Goal: Transaction & Acquisition: Book appointment/travel/reservation

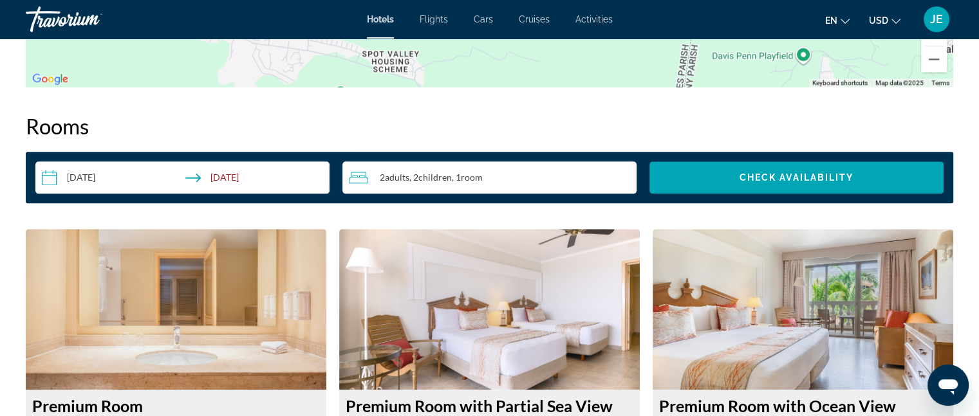
scroll to position [1590, 0]
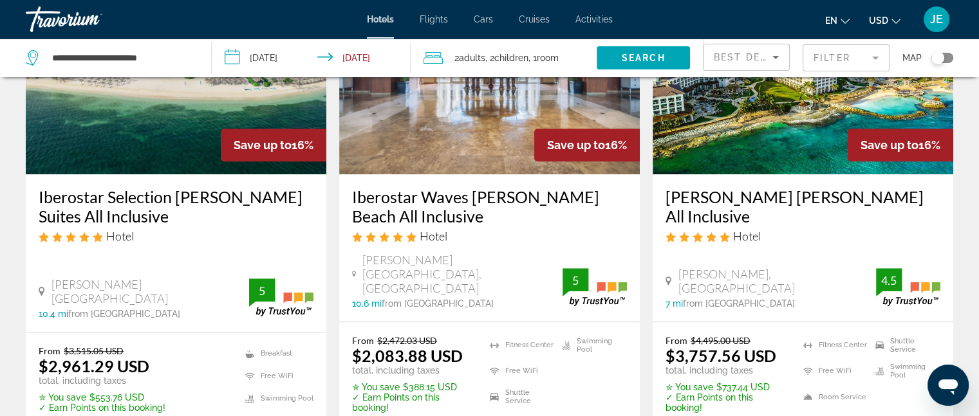
scroll to position [1200, 0]
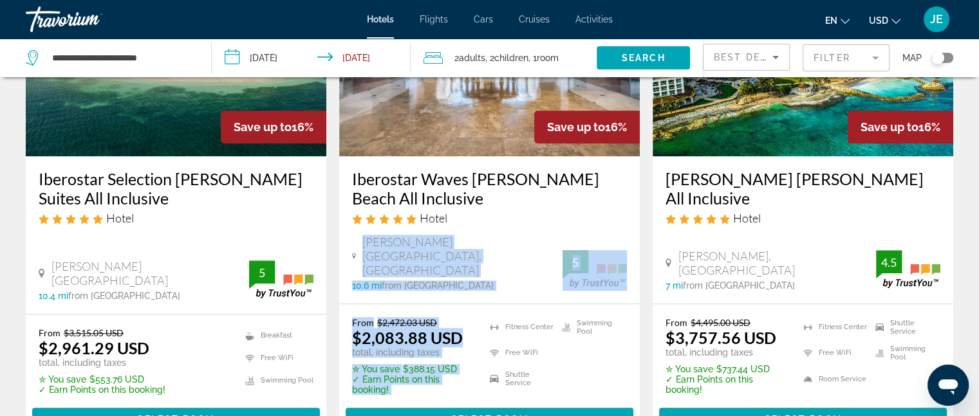
drag, startPoint x: 502, startPoint y: 290, endPoint x: 503, endPoint y: 230, distance: 60.5
click at [503, 230] on div "Save up to 16% Iberostar Waves [PERSON_NAME] Beach All Inclusive Hotel [PERSON_…" at bounding box center [489, 196] width 300 height 493
click at [515, 217] on div "Hotel" at bounding box center [489, 218] width 275 height 14
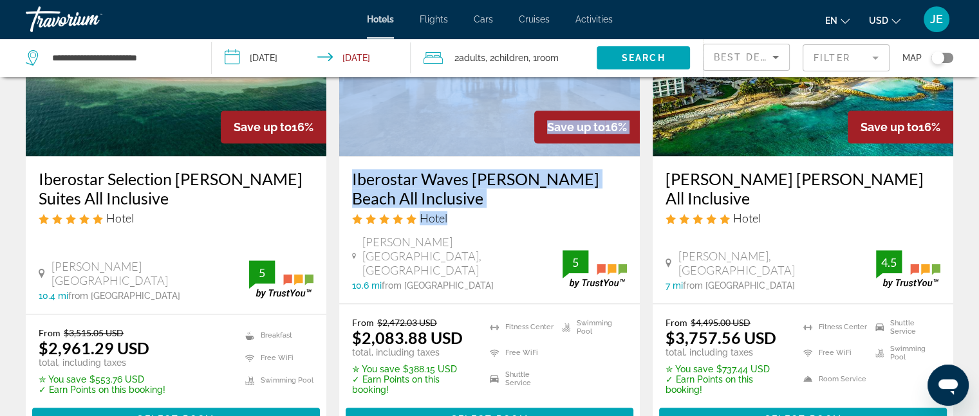
drag, startPoint x: 515, startPoint y: 217, endPoint x: 468, endPoint y: 149, distance: 83.0
click at [468, 149] on div "Save up to 16% Iberostar Waves [PERSON_NAME] Beach All Inclusive Hotel [PERSON_…" at bounding box center [489, 126] width 300 height 353
click at [478, 119] on img "Main content" at bounding box center [489, 53] width 300 height 206
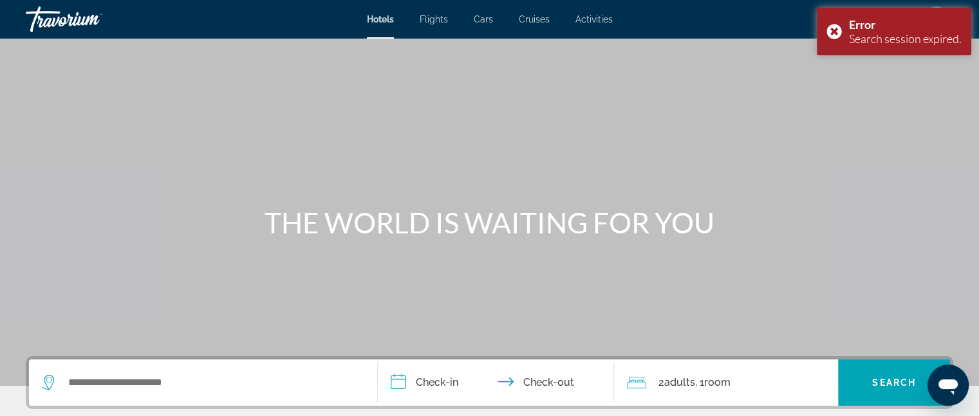
click at [625, 240] on div "Main content" at bounding box center [489, 193] width 979 height 386
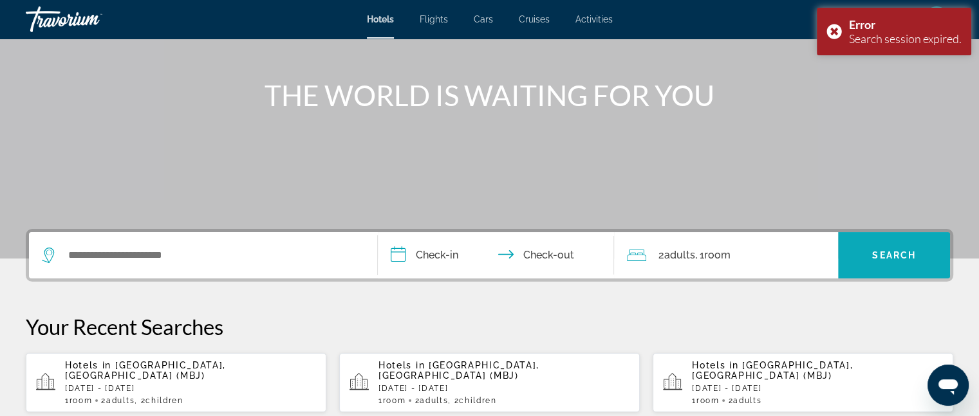
scroll to position [125, 0]
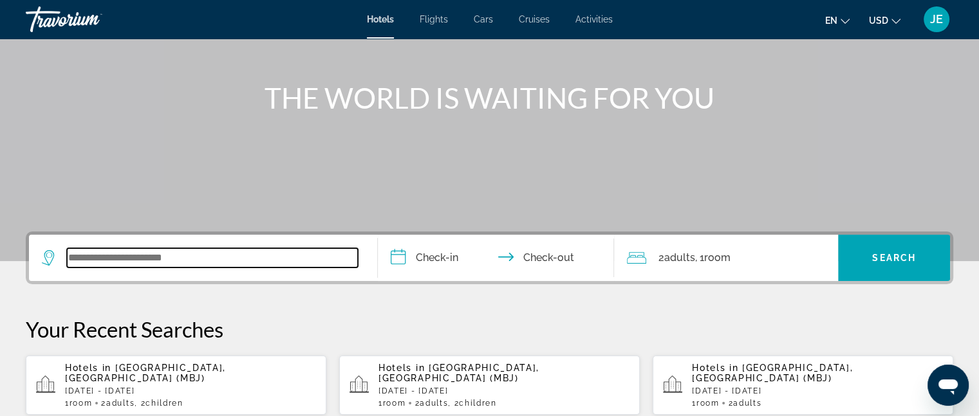
click at [328, 251] on input "Search widget" at bounding box center [212, 257] width 291 height 19
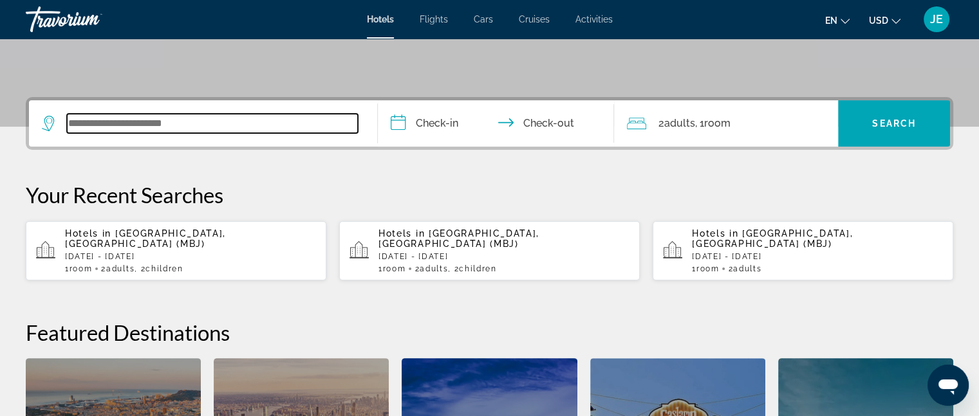
scroll to position [314, 0]
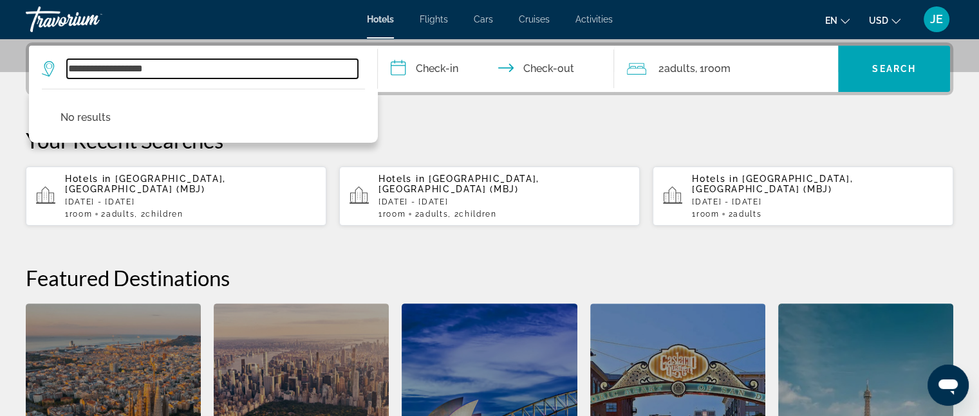
type input "**********"
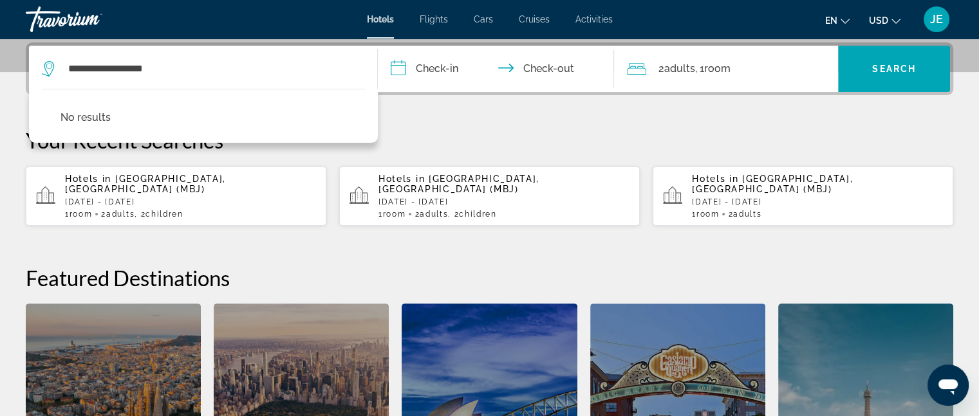
click at [432, 71] on input "**********" at bounding box center [499, 71] width 242 height 50
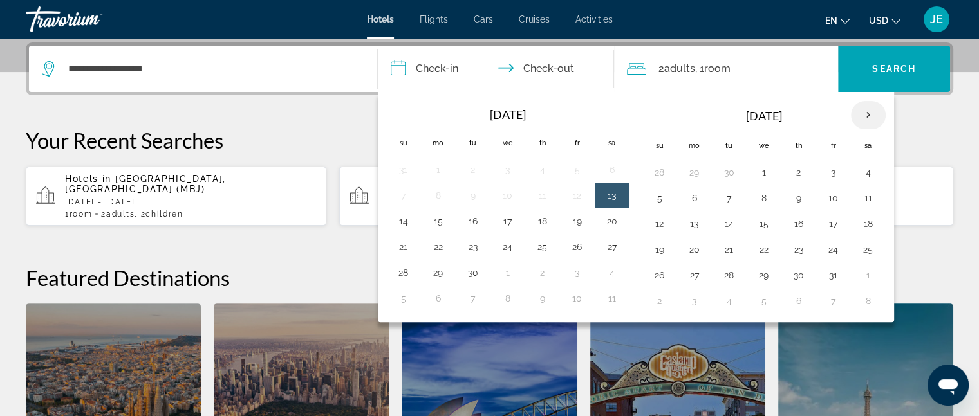
click at [865, 115] on th "Next month" at bounding box center [868, 115] width 35 height 28
click at [825, 252] on button "21" at bounding box center [833, 250] width 21 height 18
click at [825, 249] on button "21" at bounding box center [833, 250] width 21 height 18
type input "**********"
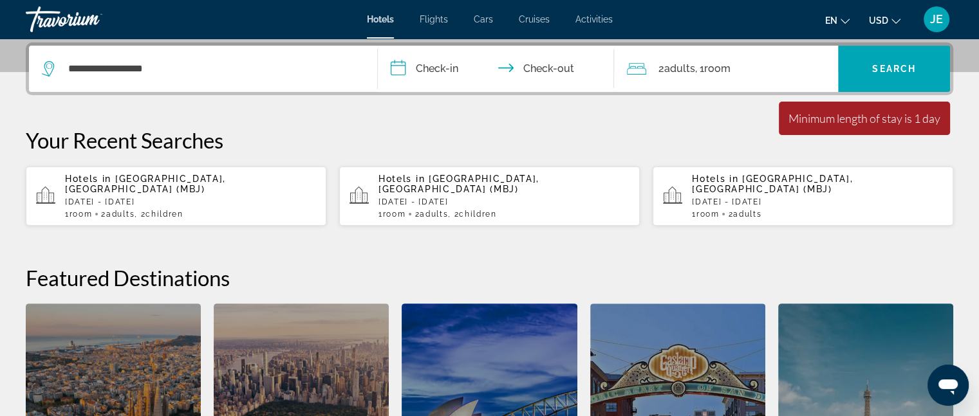
click at [145, 198] on p "[DATE] - [DATE]" at bounding box center [190, 202] width 251 height 9
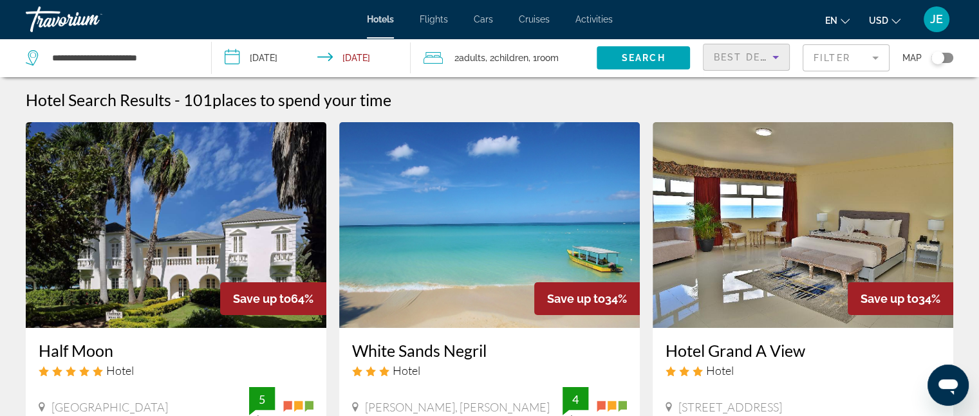
click at [754, 62] on div "Best Deals" at bounding box center [742, 57] width 59 height 15
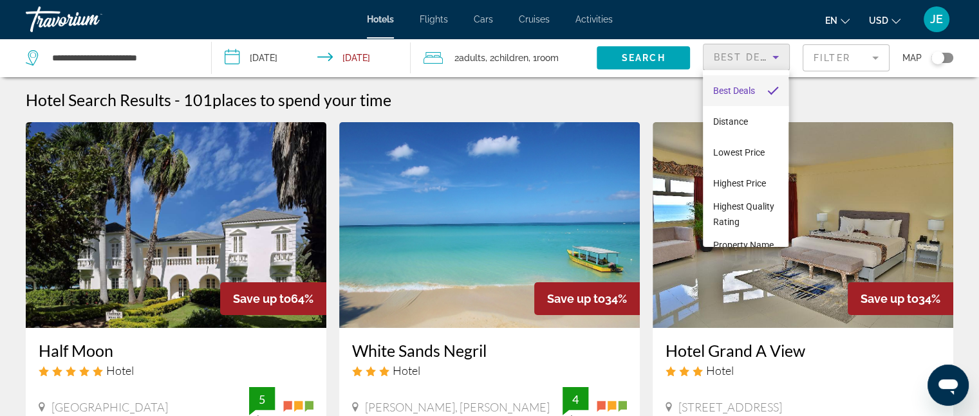
click at [814, 54] on div at bounding box center [489, 208] width 979 height 416
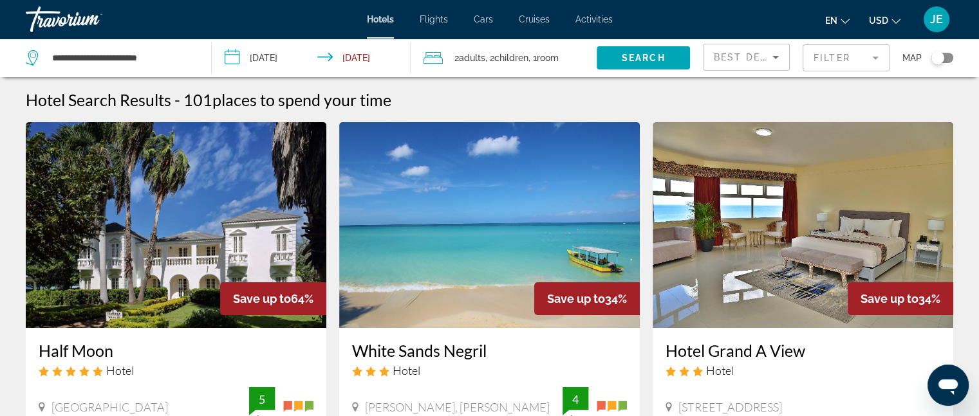
click at [814, 54] on mat-form-field "Filter" at bounding box center [845, 57] width 87 height 27
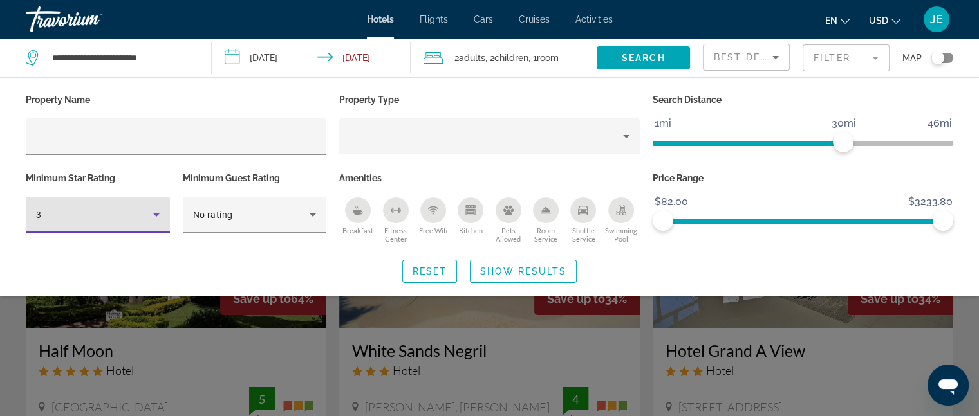
click at [154, 222] on div "3" at bounding box center [98, 215] width 124 height 36
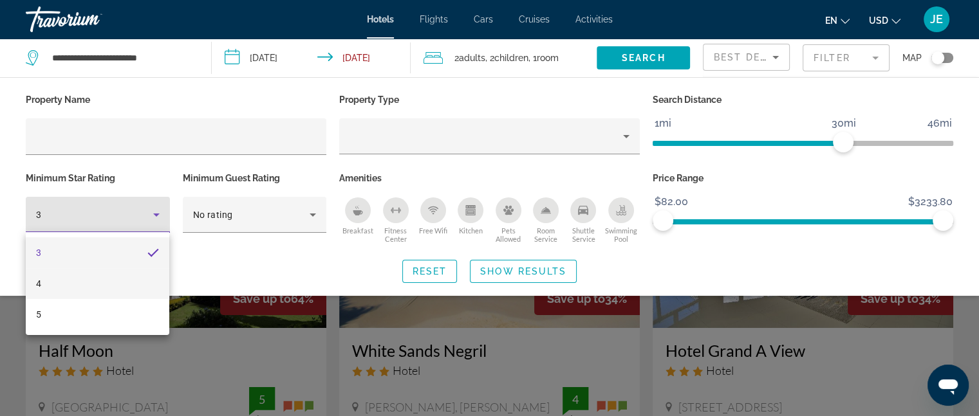
click at [49, 286] on mat-option "4" at bounding box center [97, 283] width 143 height 31
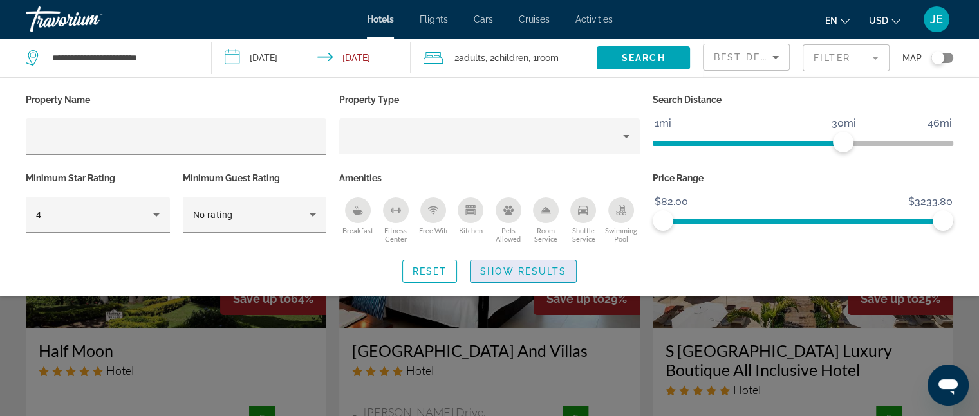
click at [507, 262] on span "Search widget" at bounding box center [523, 271] width 106 height 31
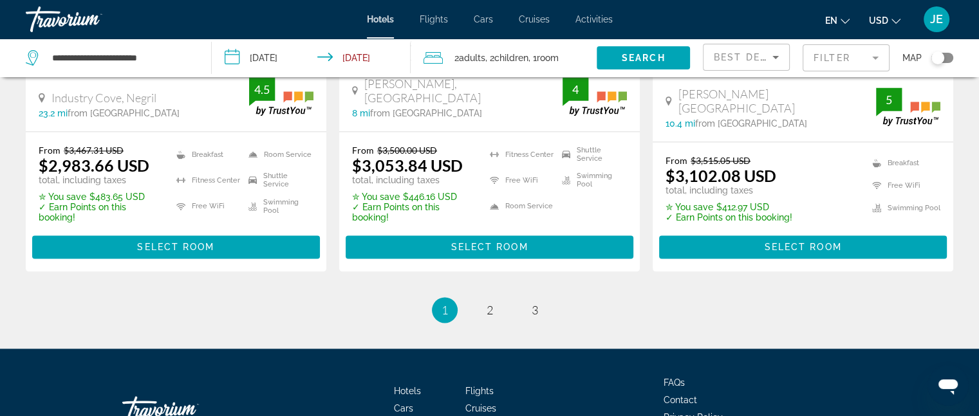
scroll to position [1924, 0]
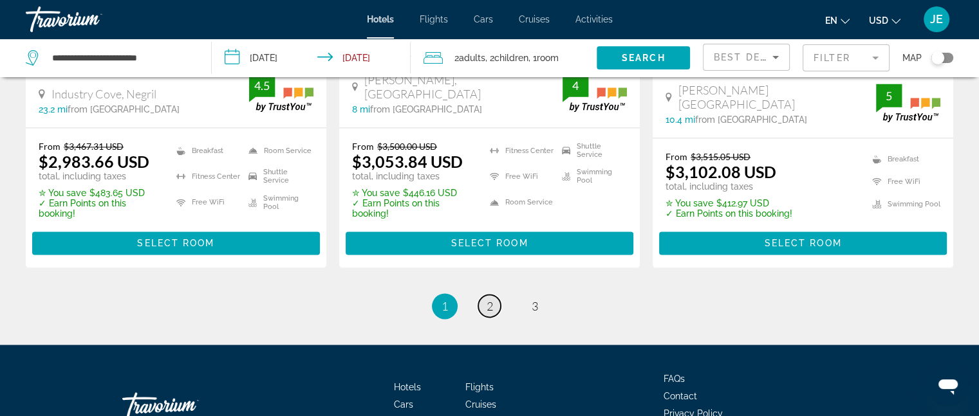
click at [489, 299] on span "2" at bounding box center [489, 306] width 6 height 14
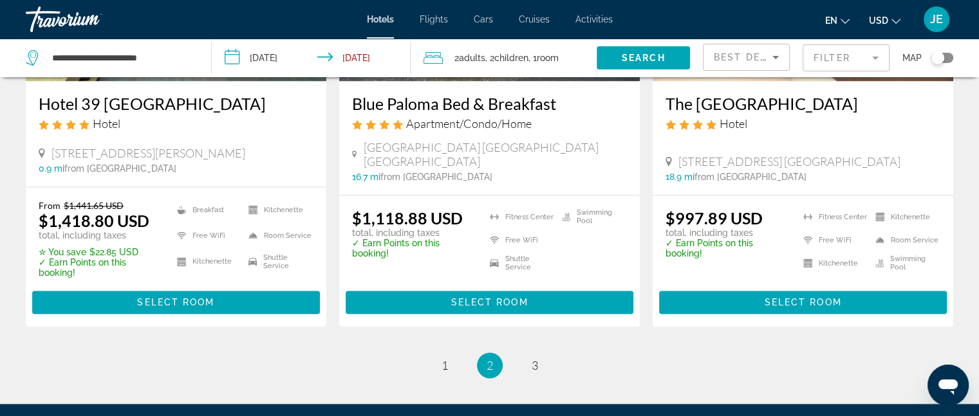
scroll to position [1875, 0]
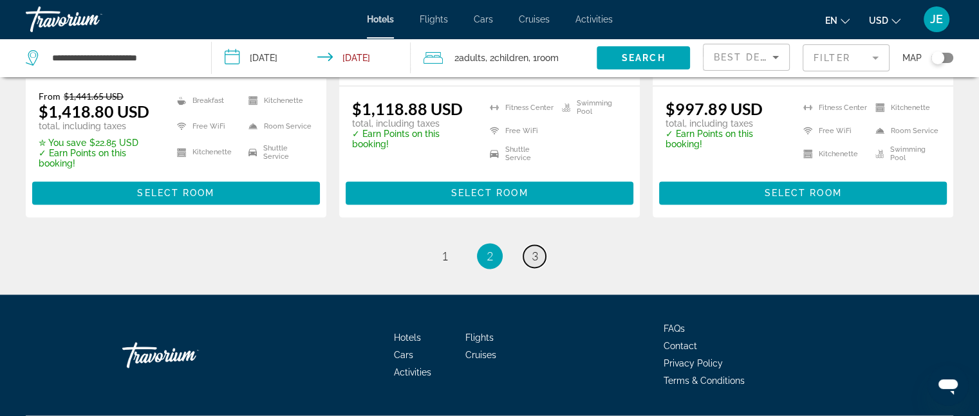
click at [534, 249] on span "3" at bounding box center [534, 256] width 6 height 14
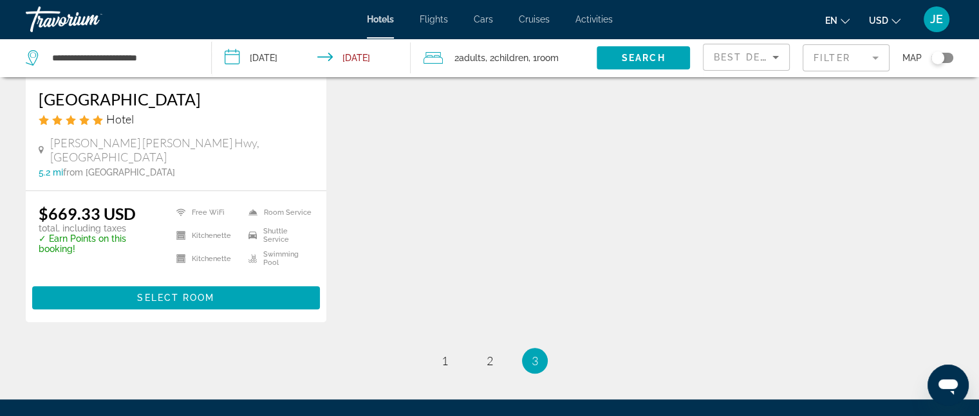
scroll to position [1204, 0]
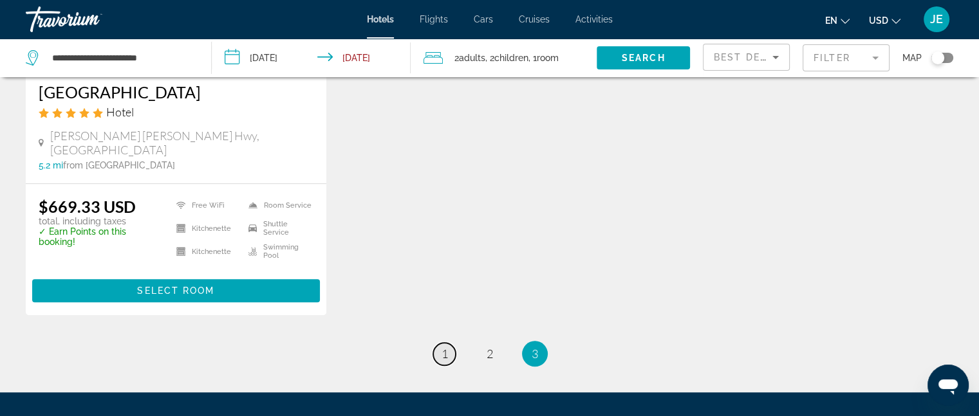
click at [442, 347] on span "1" at bounding box center [444, 354] width 6 height 14
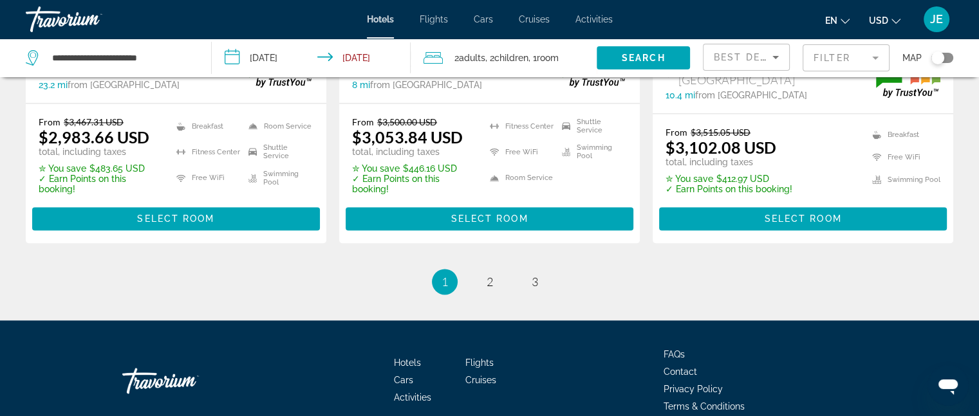
scroll to position [1951, 0]
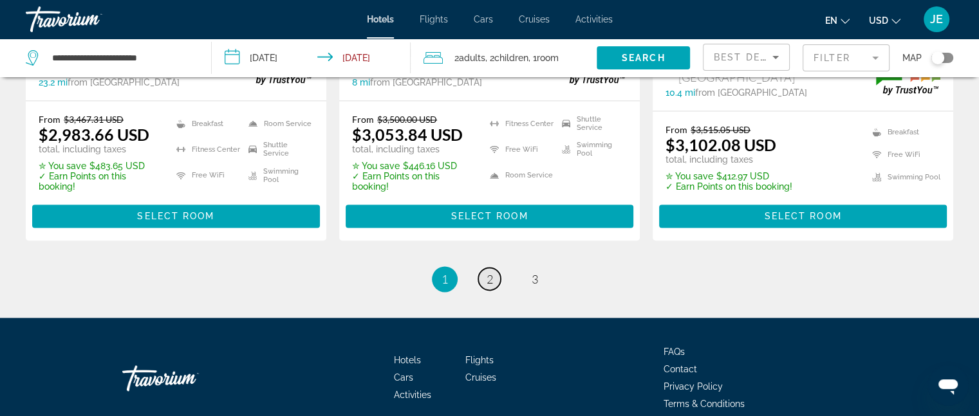
click at [486, 272] on span "2" at bounding box center [489, 279] width 6 height 14
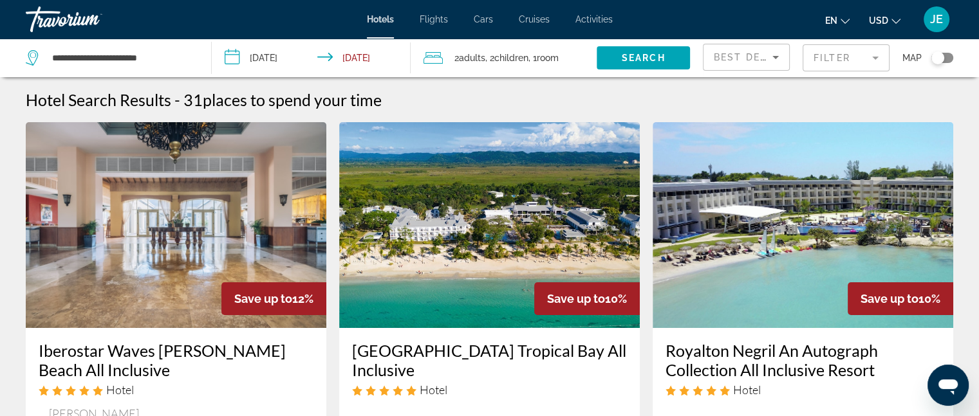
click at [41, 303] on img "Main content" at bounding box center [176, 225] width 300 height 206
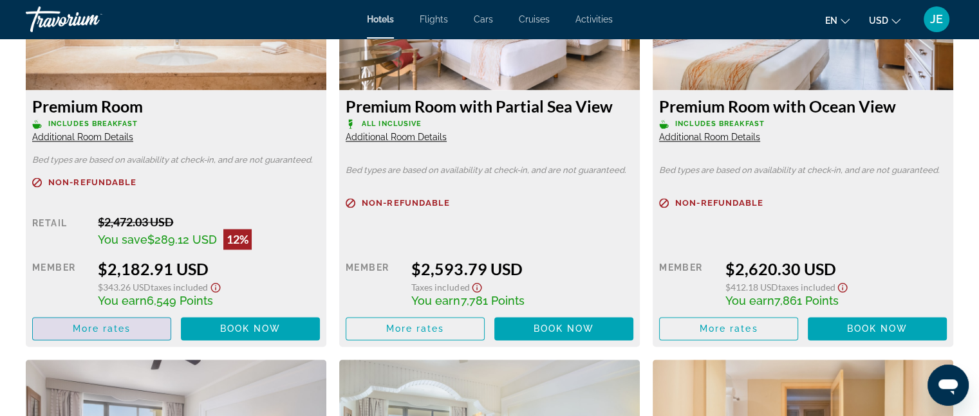
scroll to position [1919, 0]
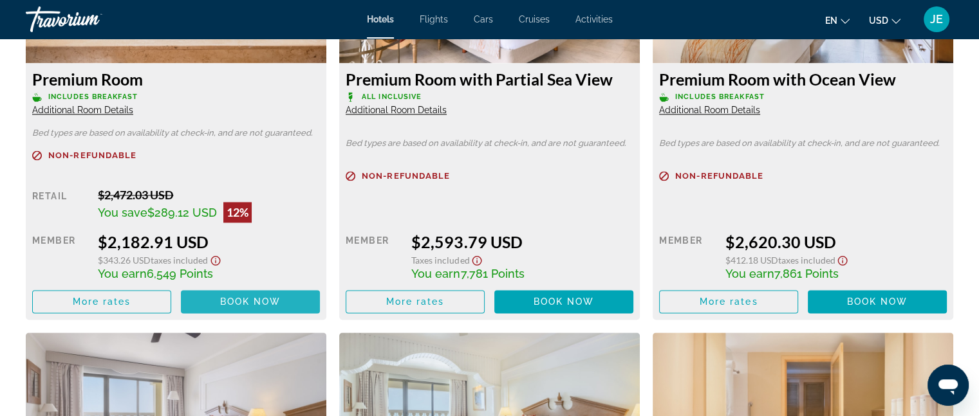
click at [226, 309] on span "Main content" at bounding box center [250, 301] width 139 height 31
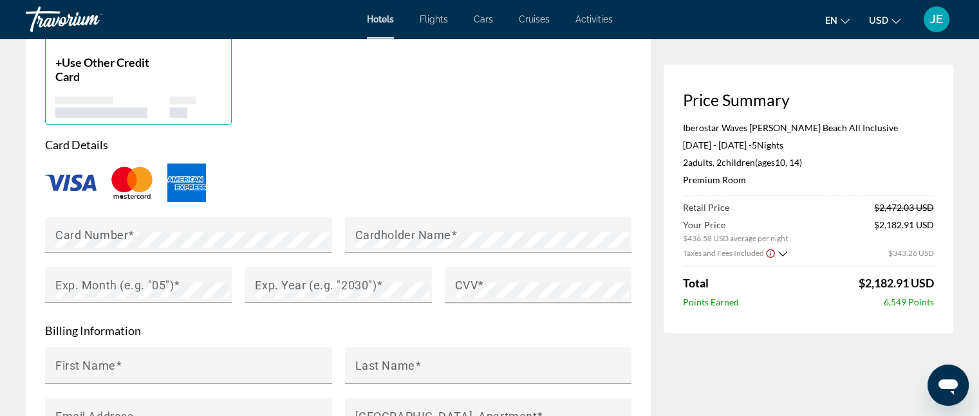
scroll to position [1084, 0]
